Goal: Navigation & Orientation: Go to known website

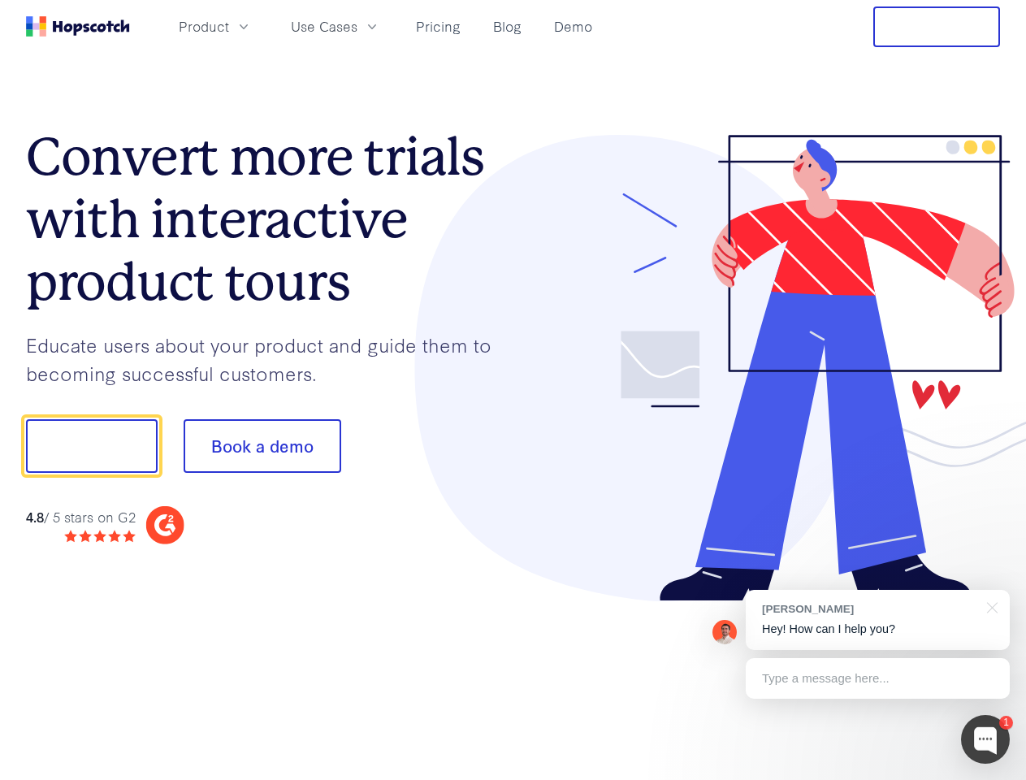
click at [514, 390] on div at bounding box center [758, 368] width 488 height 467
click at [229, 26] on span "Product" at bounding box center [204, 26] width 50 height 20
click at [358, 26] on span "Use Cases" at bounding box center [324, 26] width 67 height 20
click at [937, 27] on button "Free Trial" at bounding box center [937, 27] width 127 height 41
click at [91, 446] on button "Show me!" at bounding box center [92, 446] width 132 height 54
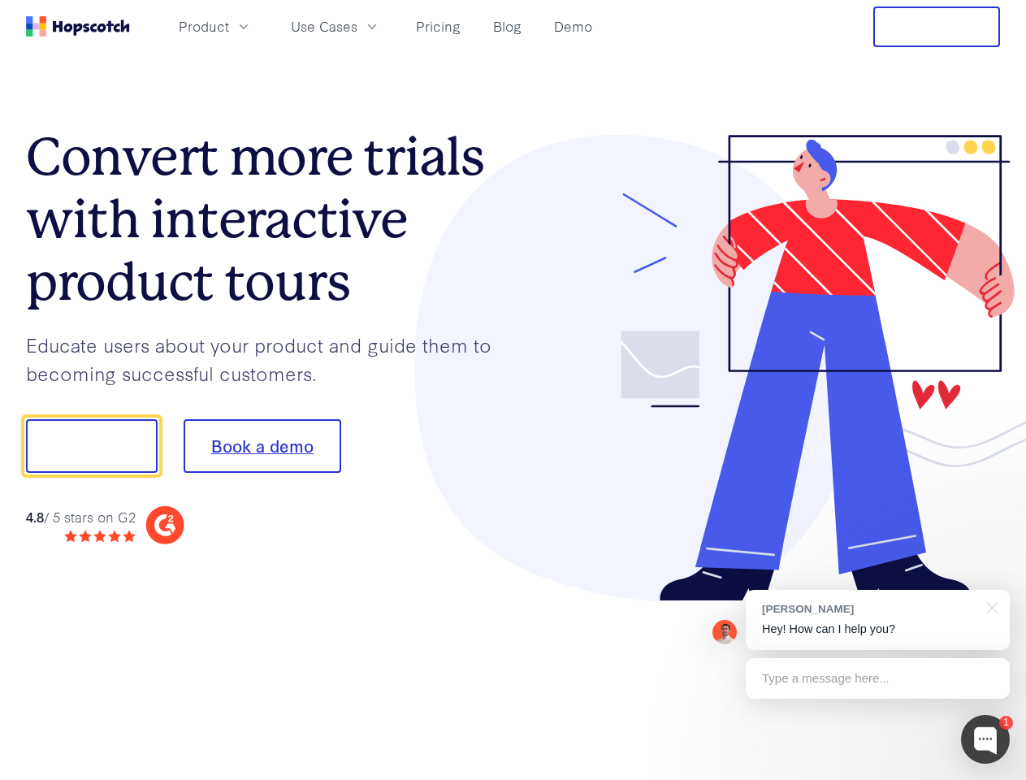
click at [262, 446] on button "Book a demo" at bounding box center [263, 446] width 158 height 54
click at [986, 740] on div at bounding box center [985, 739] width 49 height 49
click at [878, 620] on div "[PERSON_NAME] Hey! How can I help you?" at bounding box center [878, 620] width 264 height 60
click at [990, 606] on div at bounding box center [857, 444] width 305 height 542
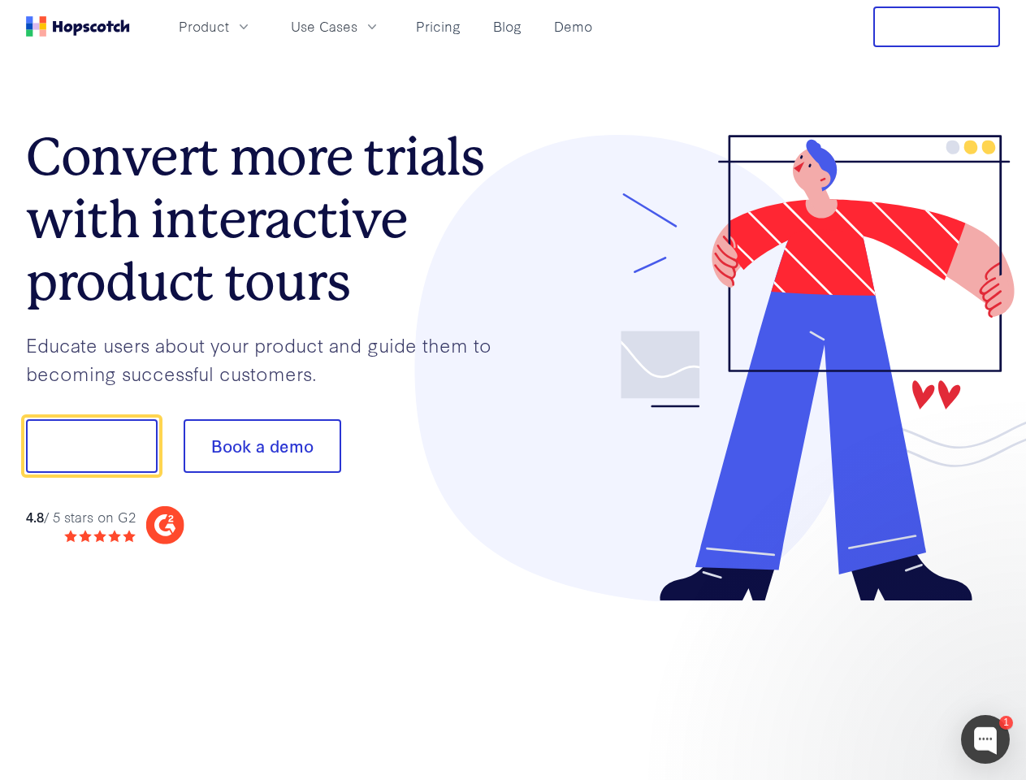
click at [878, 679] on div at bounding box center [857, 553] width 305 height 324
